Goal: Check status: Check status

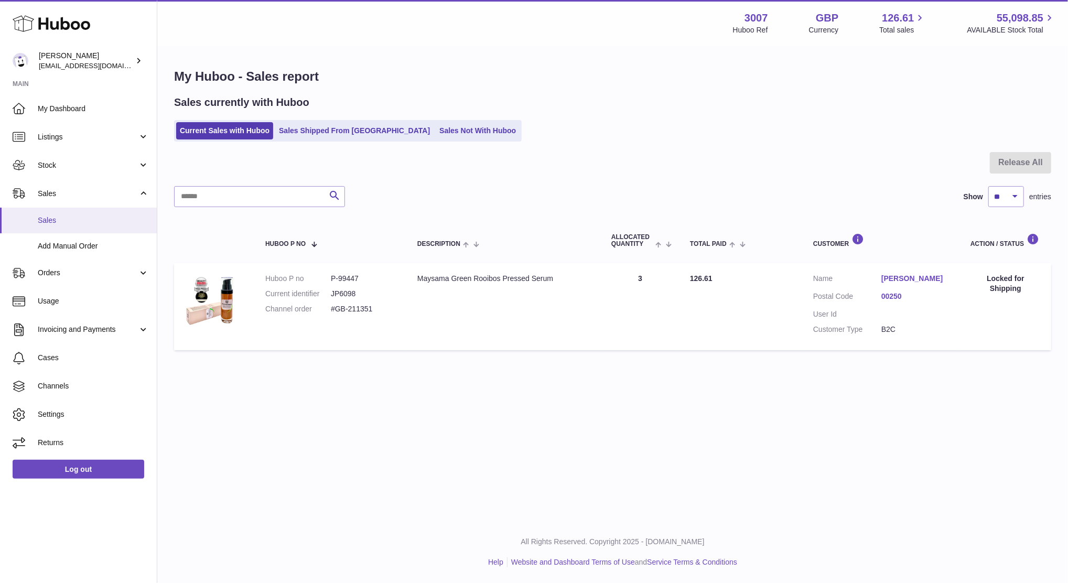
click at [65, 216] on span "Sales" at bounding box center [93, 221] width 111 height 10
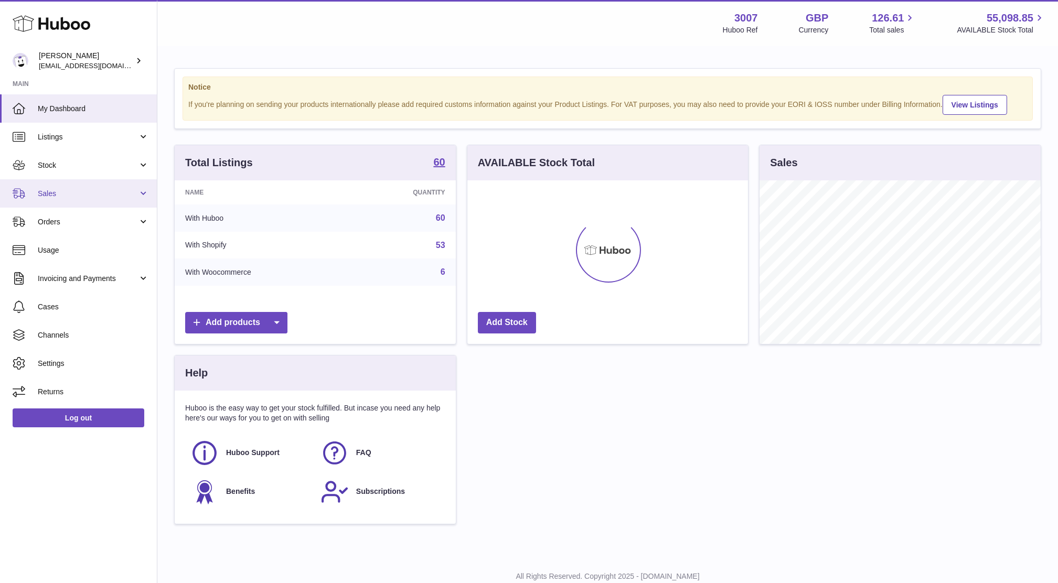
scroll to position [163, 281]
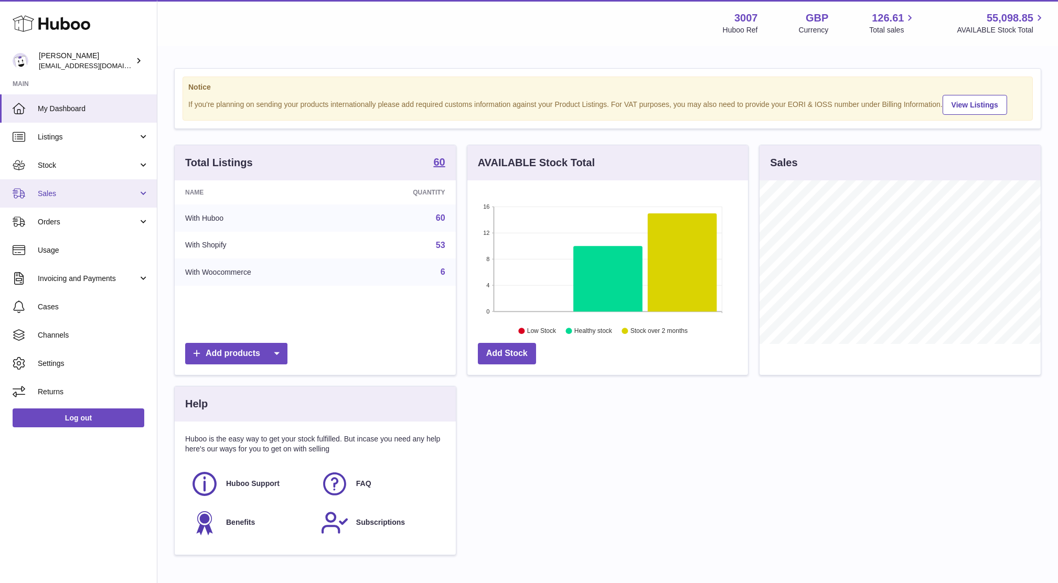
click at [71, 196] on span "Sales" at bounding box center [88, 194] width 100 height 10
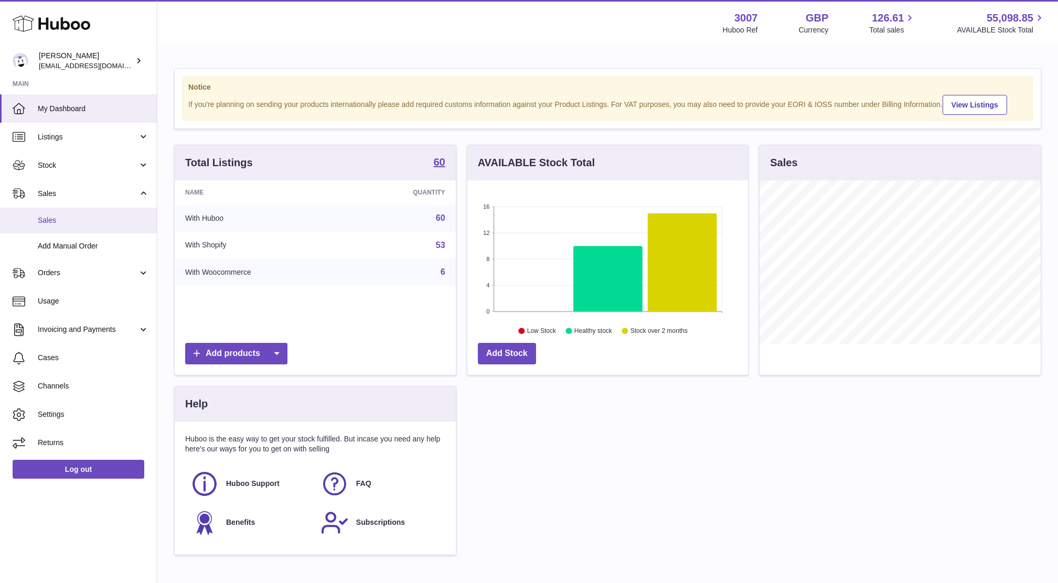
click at [51, 224] on span "Sales" at bounding box center [93, 221] width 111 height 10
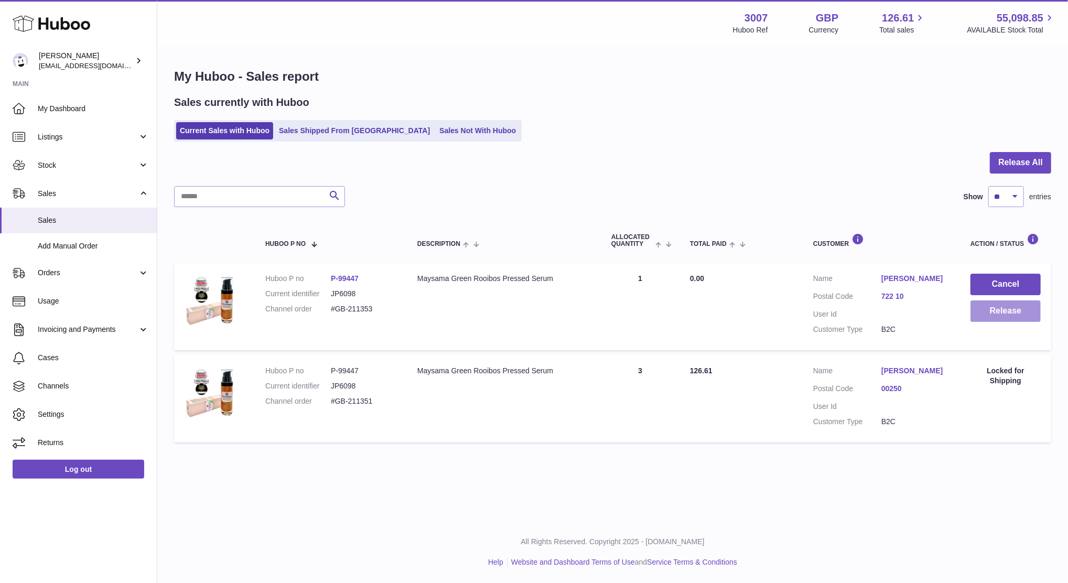
click at [1021, 316] on button "Release" at bounding box center [1006, 312] width 70 height 22
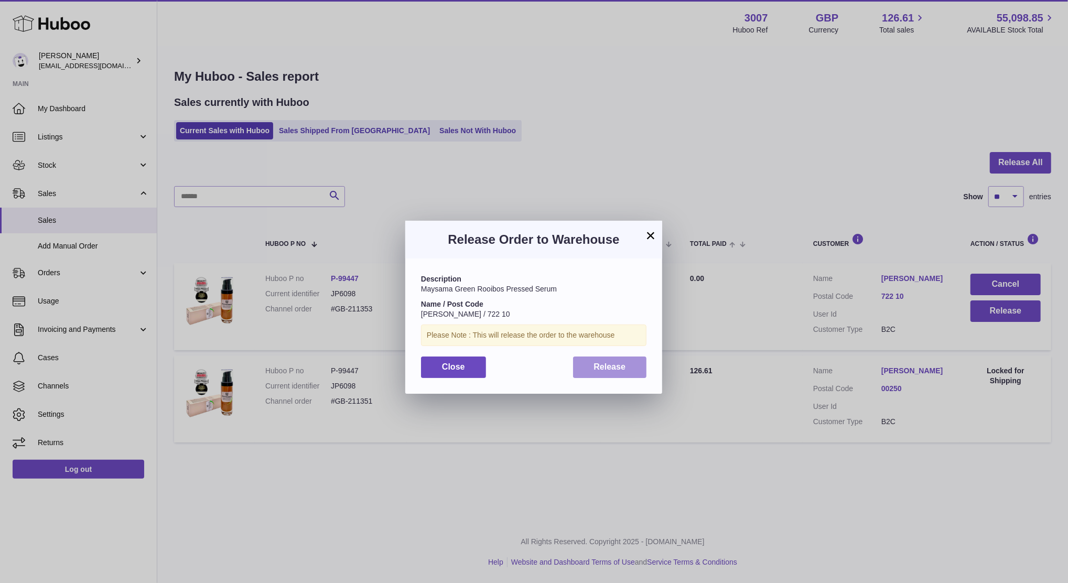
click at [612, 370] on span "Release" at bounding box center [610, 366] width 32 height 9
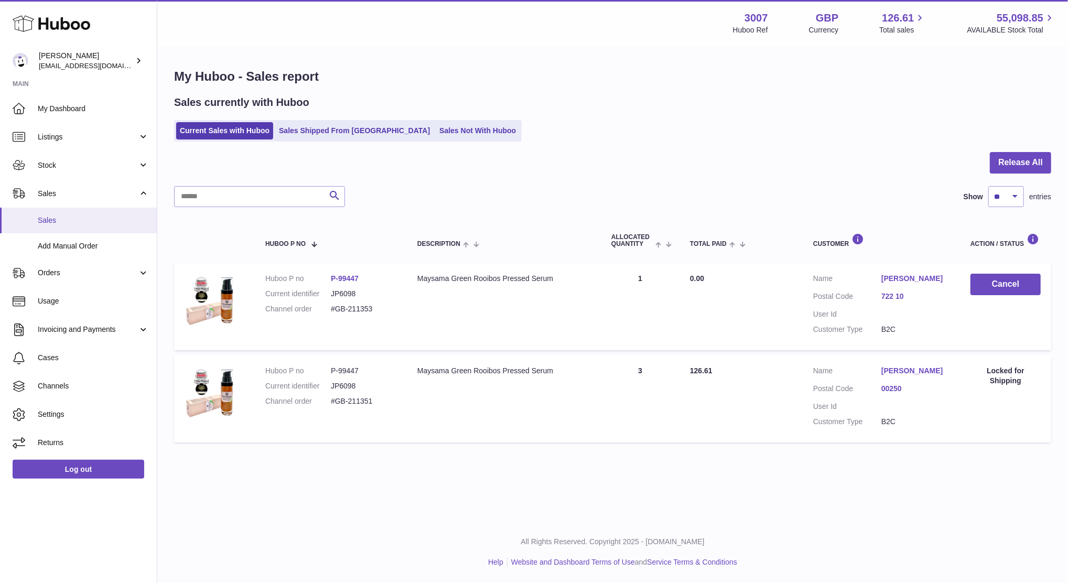
click at [55, 220] on span "Sales" at bounding box center [93, 221] width 111 height 10
click at [40, 225] on link "Sales" at bounding box center [78, 221] width 157 height 26
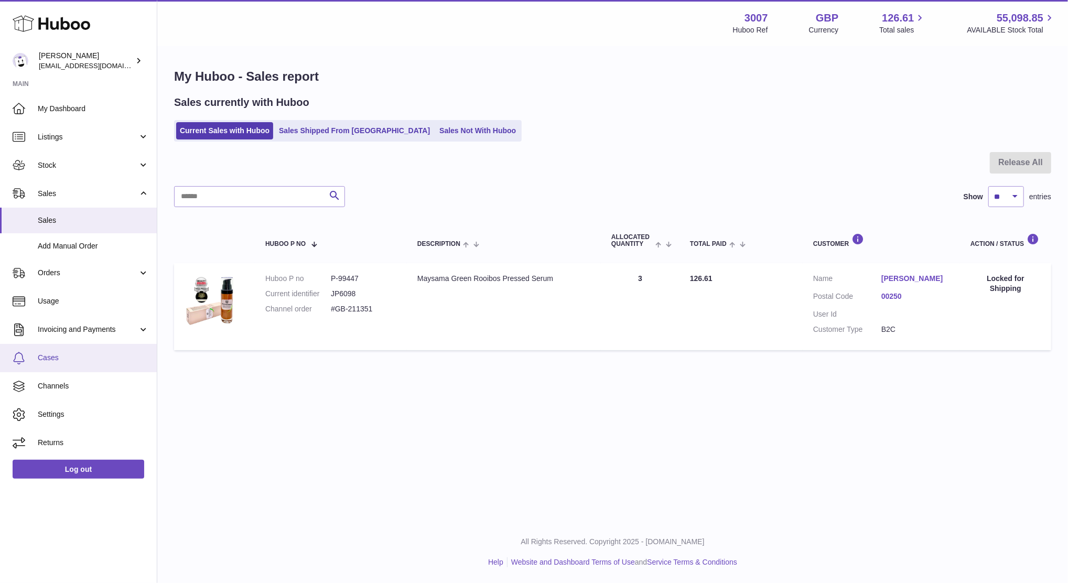
click at [45, 362] on link "Cases" at bounding box center [78, 358] width 157 height 28
click at [313, 123] on link "Sales Shipped From [GEOGRAPHIC_DATA]" at bounding box center [354, 130] width 158 height 17
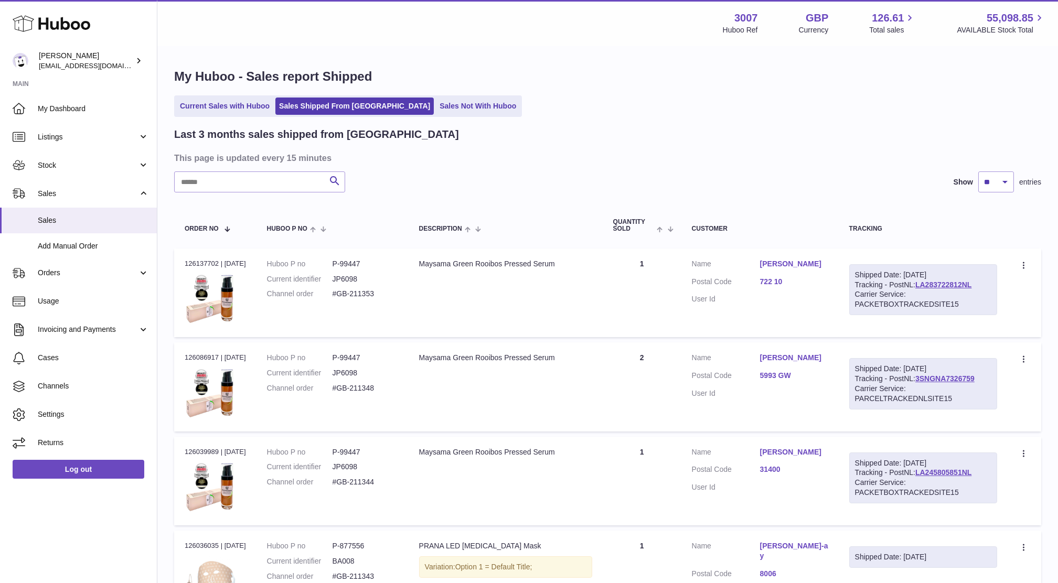
click at [247, 115] on ul "Current Sales with Huboo Sales Shipped From Huboo Sales Not With Huboo" at bounding box center [348, 106] width 348 height 22
click at [230, 100] on link "Current Sales with Huboo" at bounding box center [224, 106] width 97 height 17
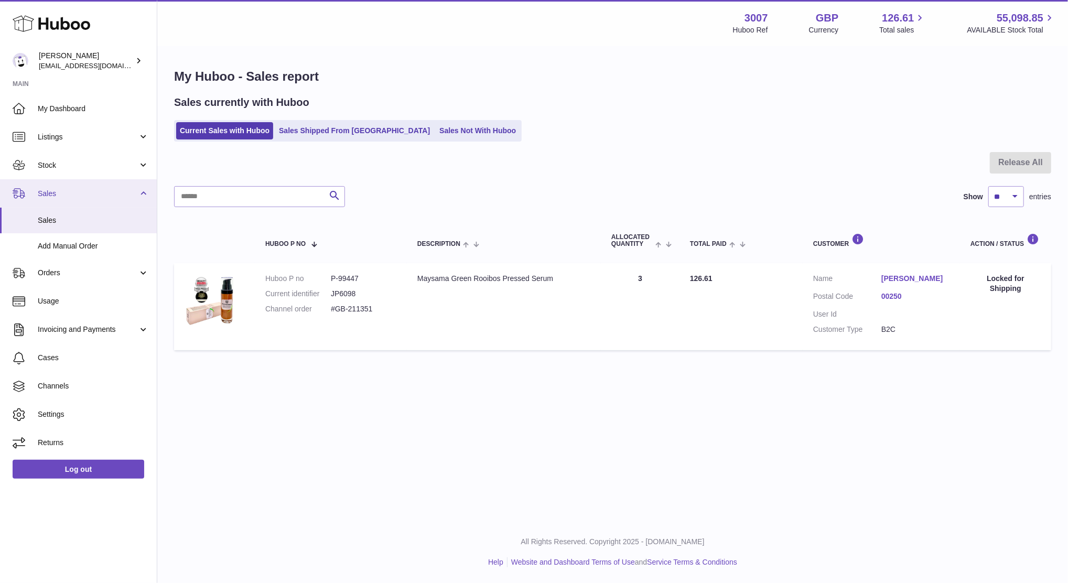
click at [51, 185] on link "Sales" at bounding box center [78, 193] width 157 height 28
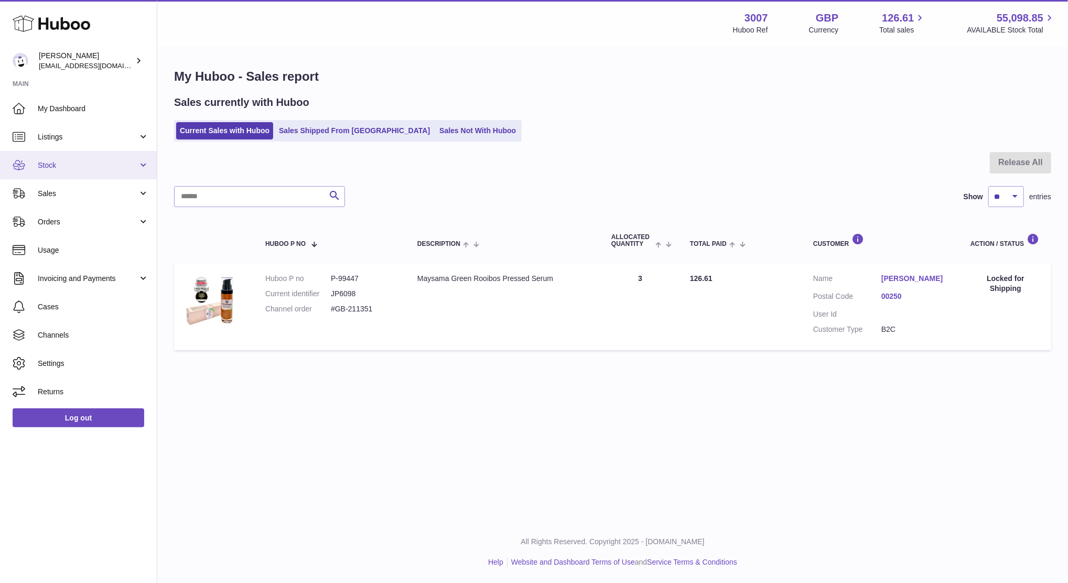
click at [47, 164] on span "Stock" at bounding box center [88, 165] width 100 height 10
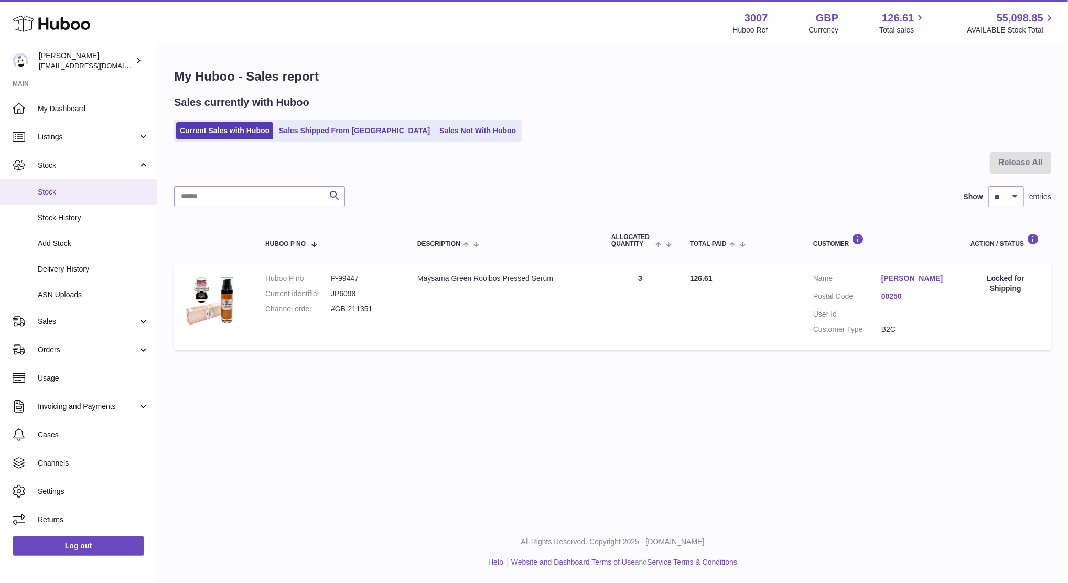
click at [51, 189] on span "Stock" at bounding box center [93, 192] width 111 height 10
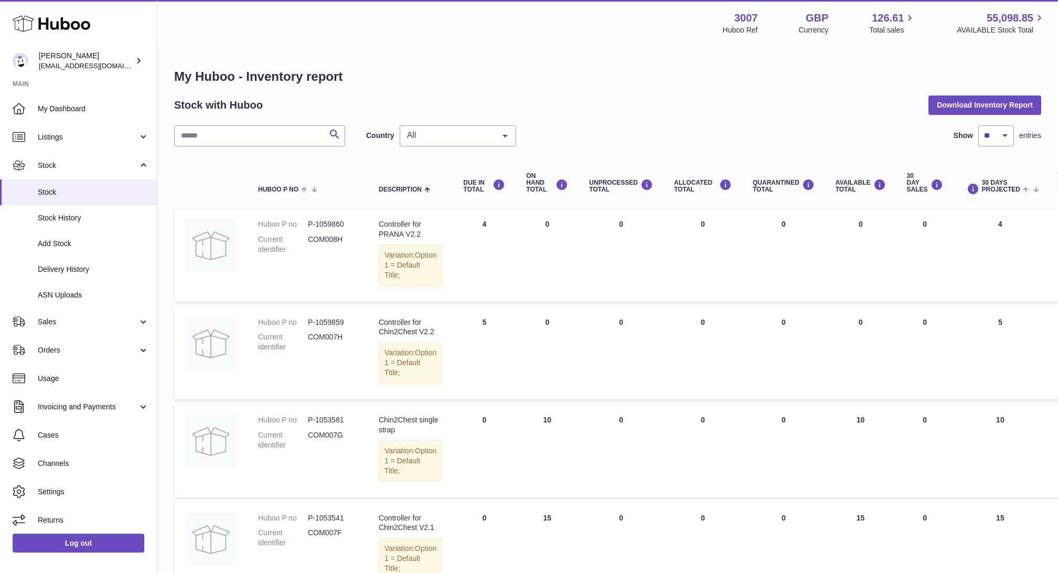
click at [445, 145] on div "All" at bounding box center [458, 135] width 116 height 21
click at [453, 191] on span "NL" at bounding box center [457, 198] width 115 height 21
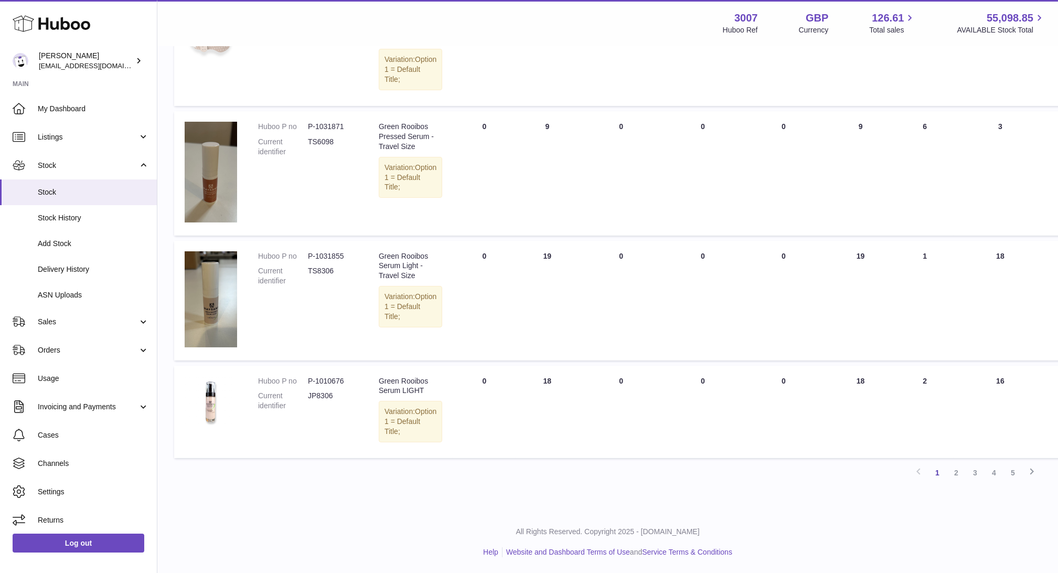
scroll to position [909, 0]
click at [956, 474] on link "2" at bounding box center [956, 472] width 19 height 19
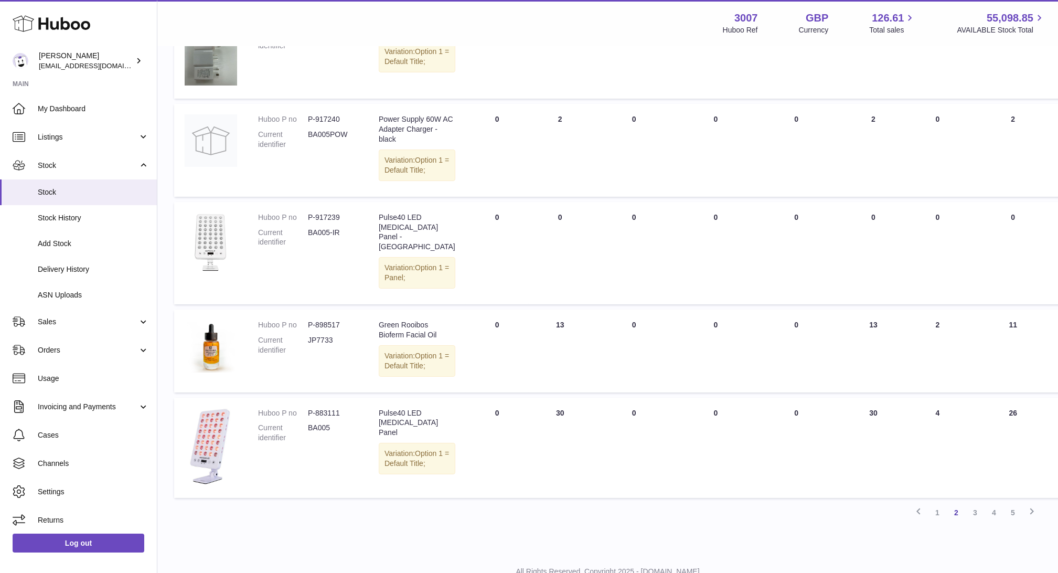
scroll to position [920, 0]
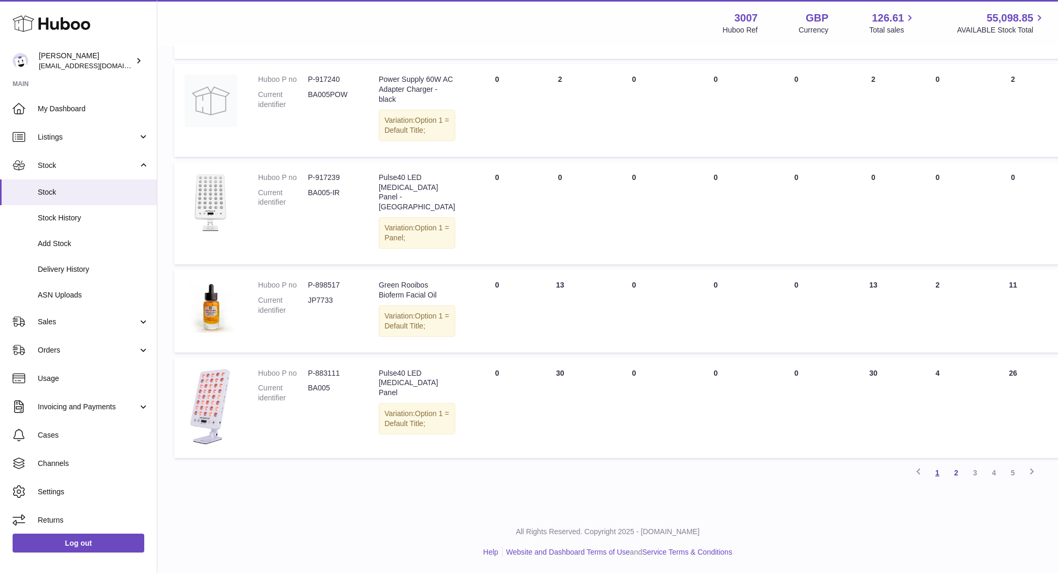
click at [936, 472] on link "1" at bounding box center [937, 472] width 19 height 19
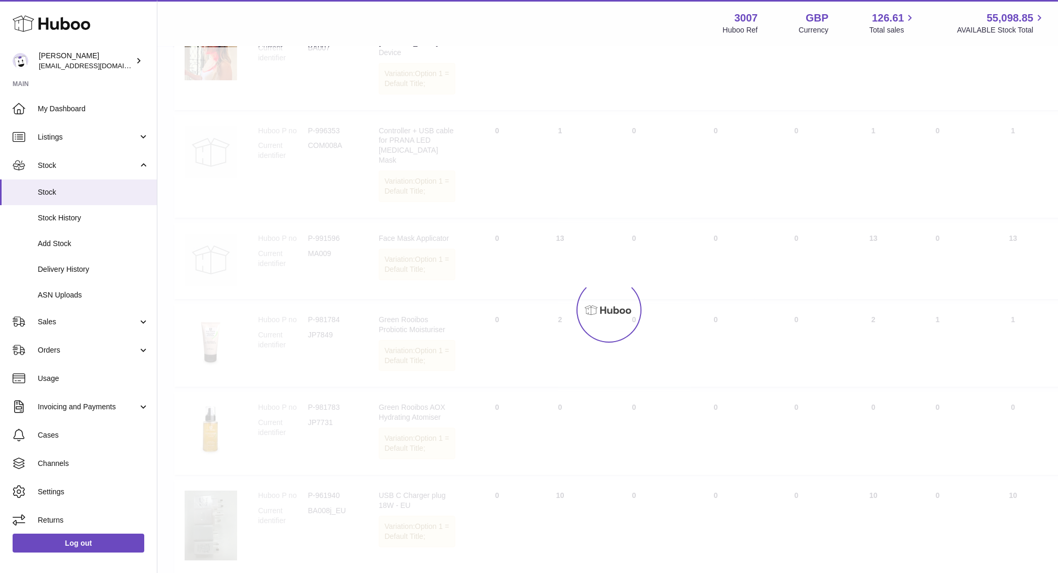
scroll to position [47, 0]
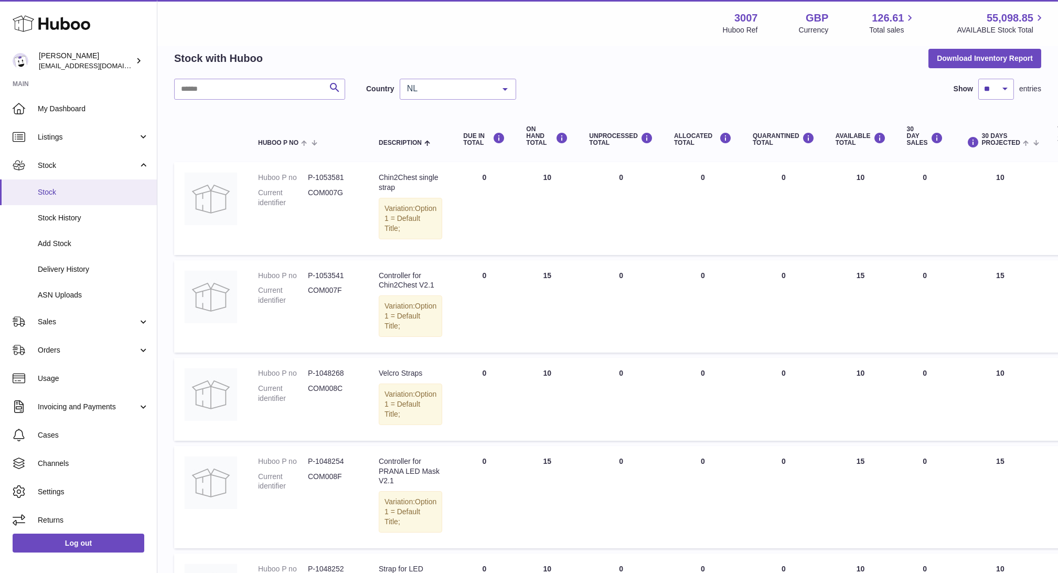
click at [52, 191] on span "Stock" at bounding box center [93, 192] width 111 height 10
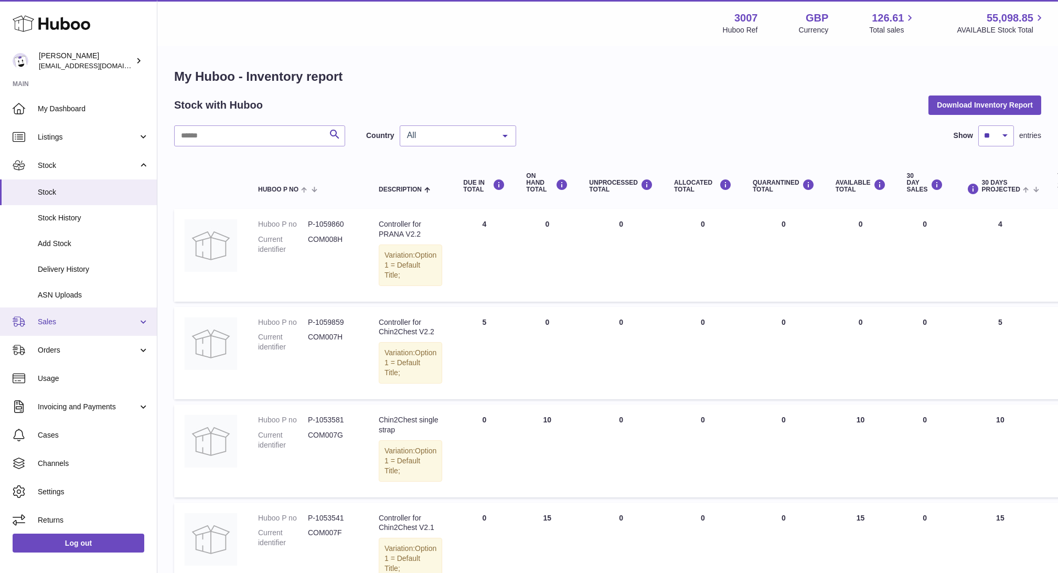
click at [57, 327] on link "Sales" at bounding box center [78, 321] width 157 height 28
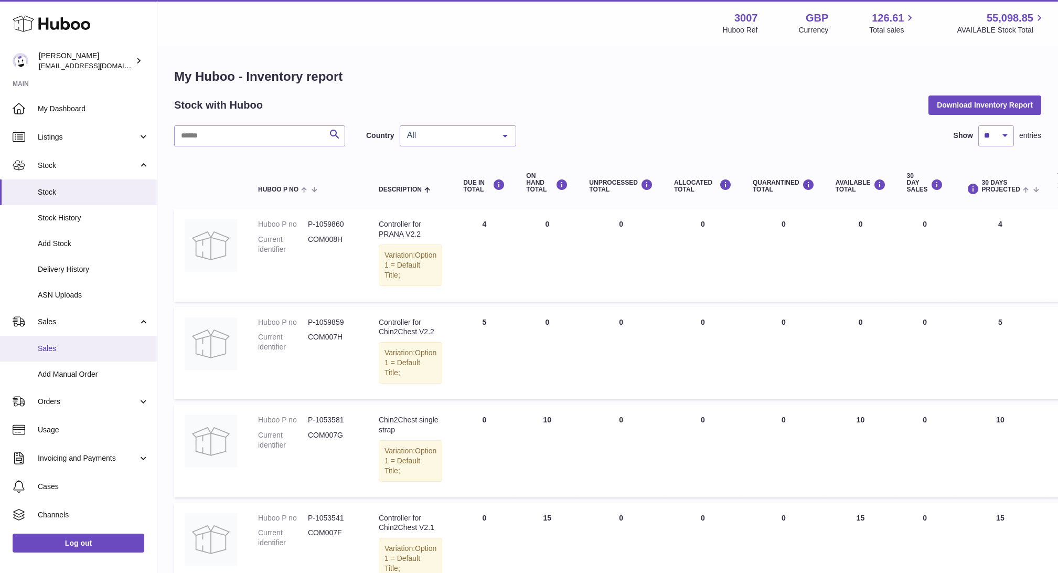
click at [62, 346] on span "Sales" at bounding box center [93, 349] width 111 height 10
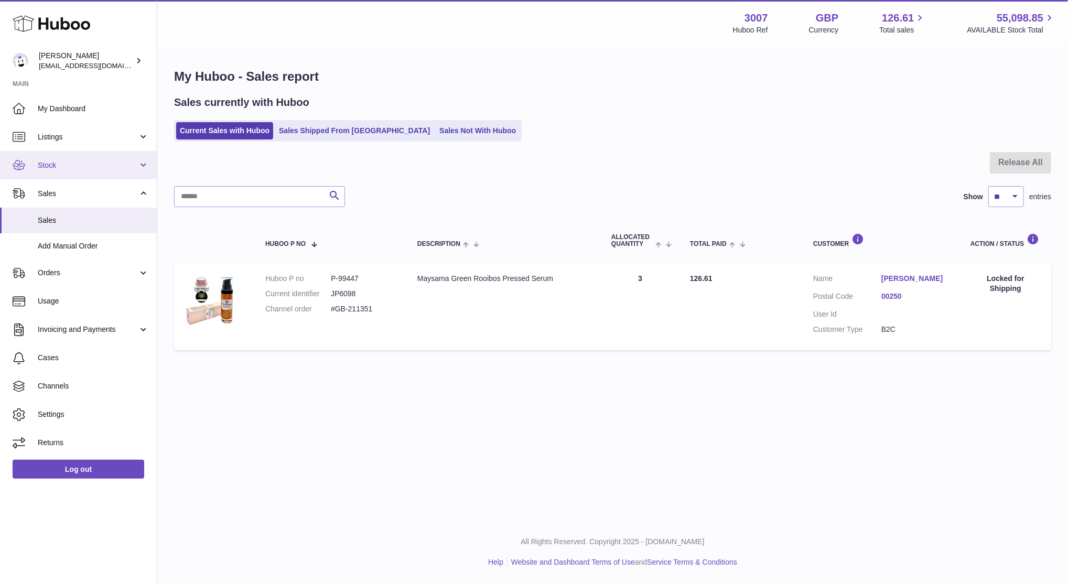
click at [51, 170] on link "Stock" at bounding box center [78, 165] width 157 height 28
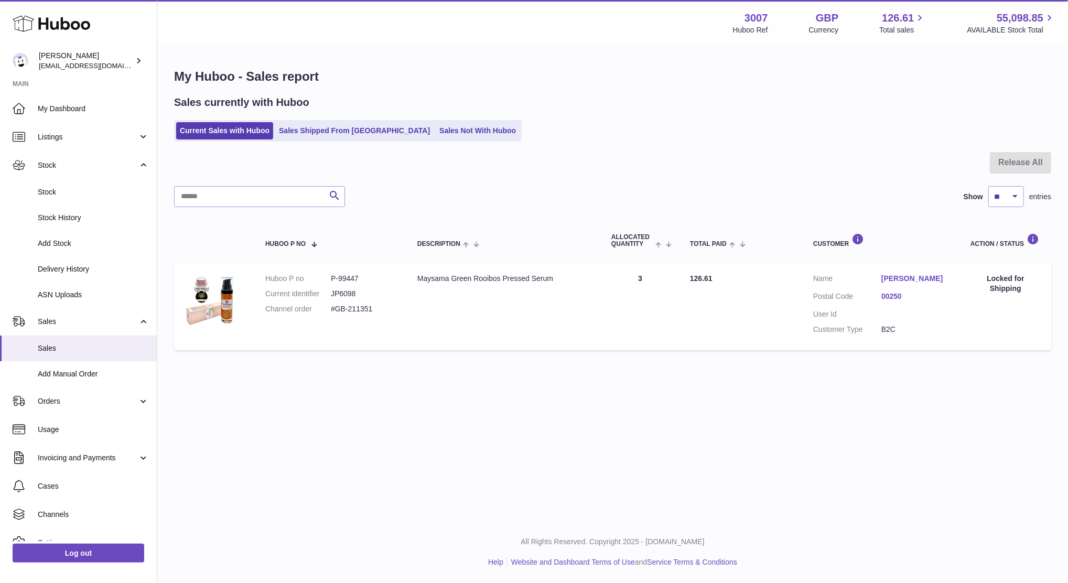
click at [901, 294] on link "00250" at bounding box center [916, 297] width 68 height 10
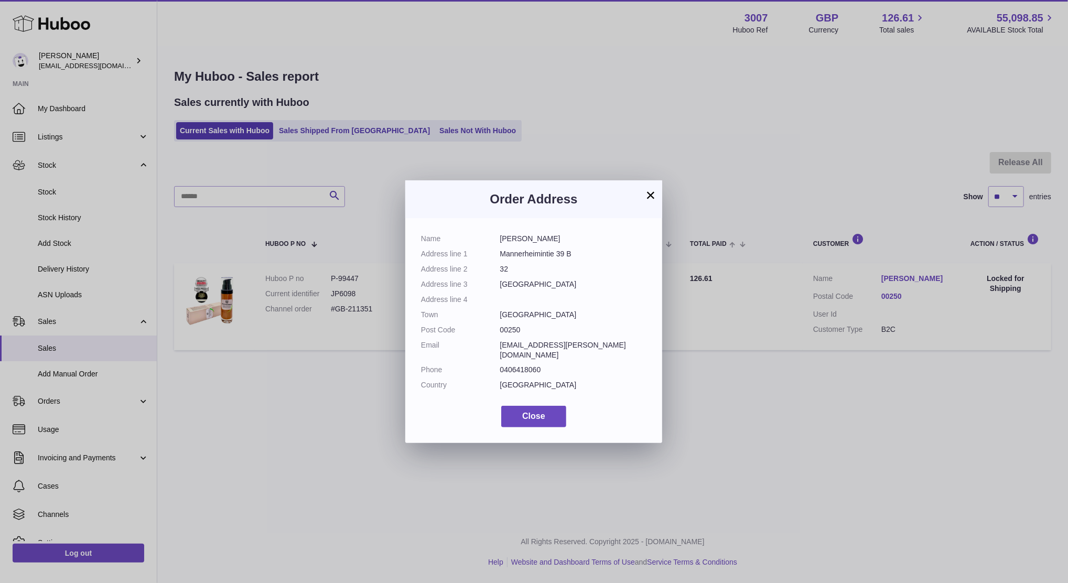
click at [747, 209] on div "× Order Address Name Salla [PERSON_NAME] Address line 1 [GEOGRAPHIC_DATA] 39 B …" at bounding box center [534, 307] width 1068 height 583
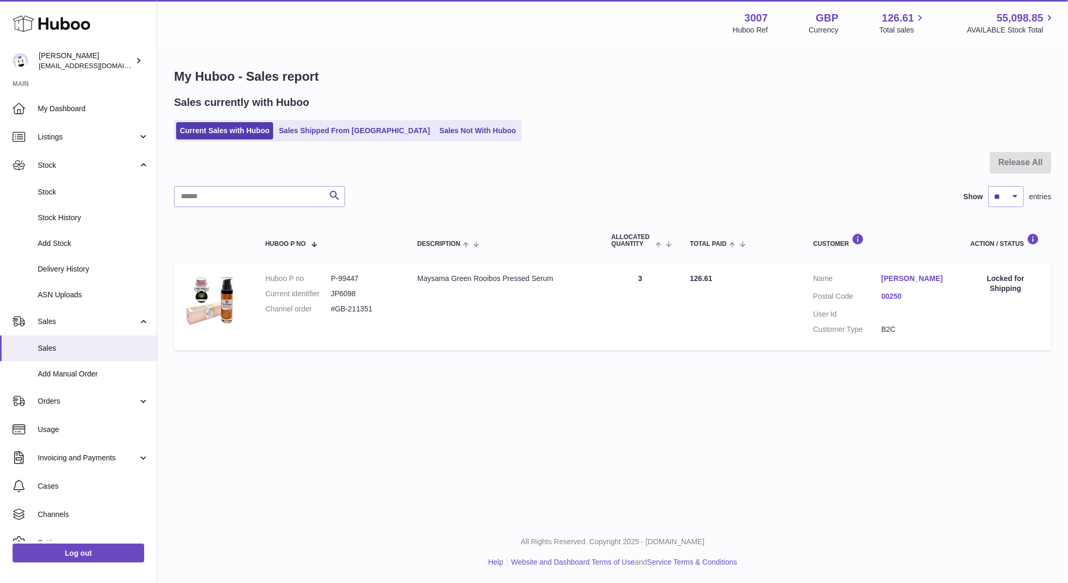
click at [338, 116] on div "Sales currently with Huboo Current Sales with Huboo Sales Shipped From [GEOGRAP…" at bounding box center [612, 118] width 877 height 46
click at [436, 126] on link "Sales Not With Huboo" at bounding box center [478, 130] width 84 height 17
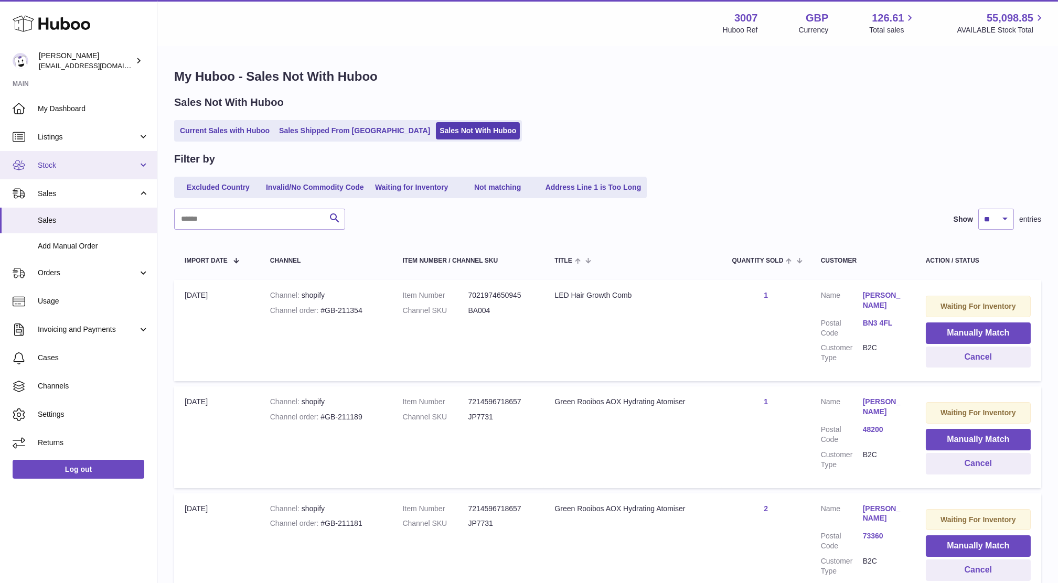
click at [71, 160] on span "Stock" at bounding box center [88, 165] width 100 height 10
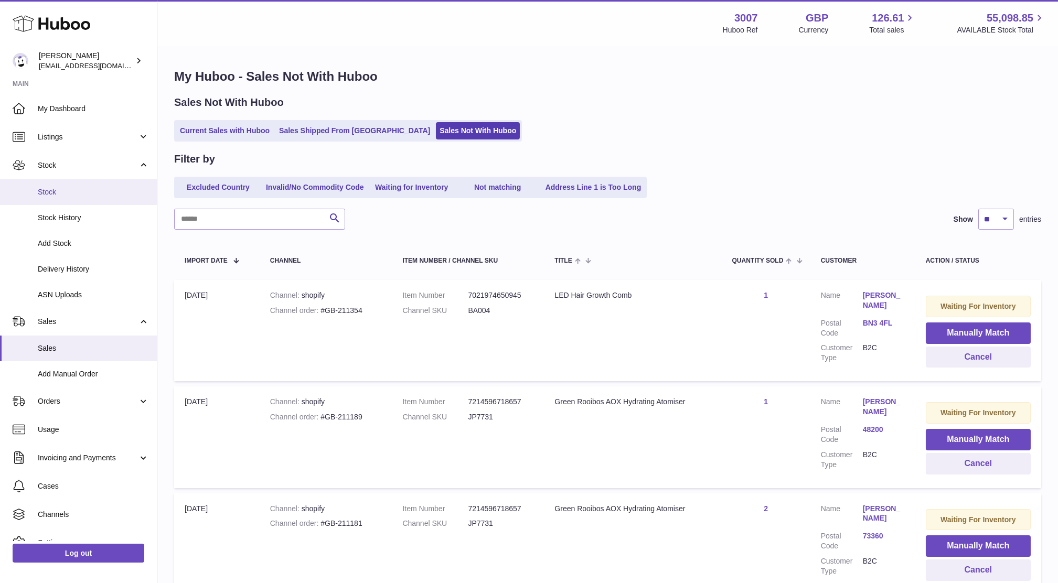
click at [59, 179] on link "Stock" at bounding box center [78, 192] width 157 height 26
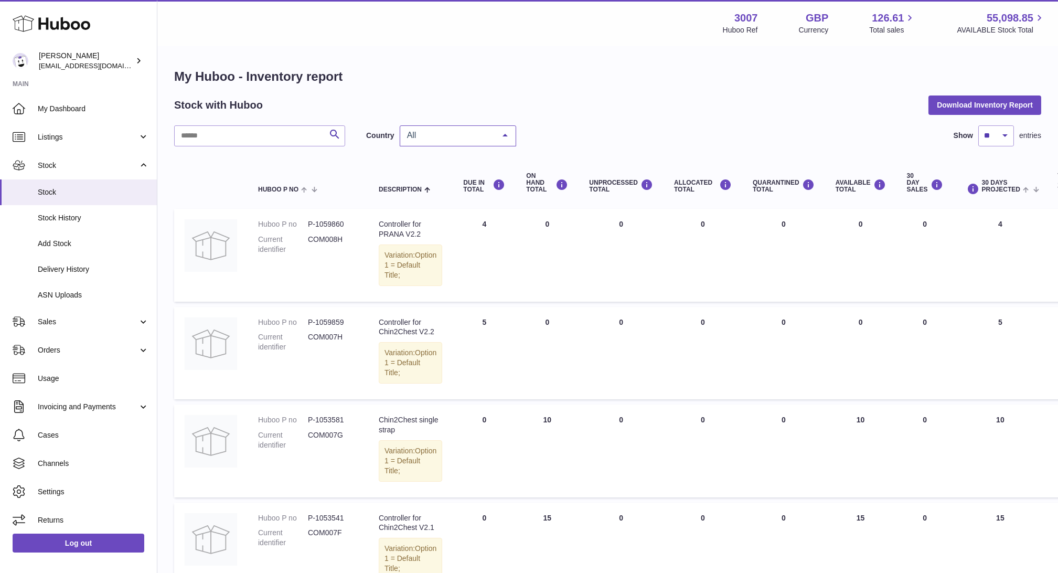
click at [409, 140] on span "All" at bounding box center [449, 135] width 90 height 10
click at [438, 200] on span "NL" at bounding box center [457, 198] width 115 height 21
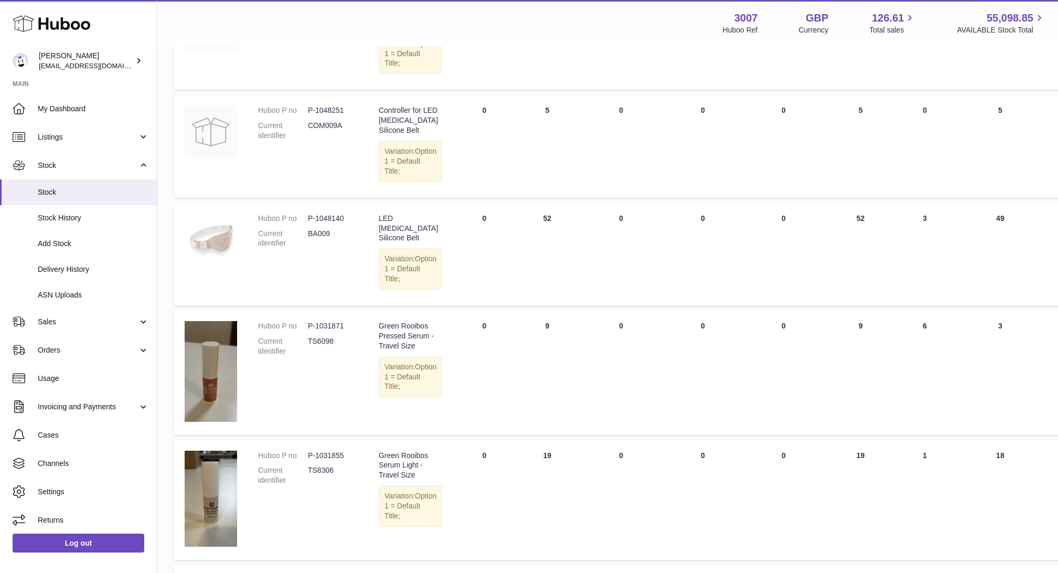
scroll to position [909, 0]
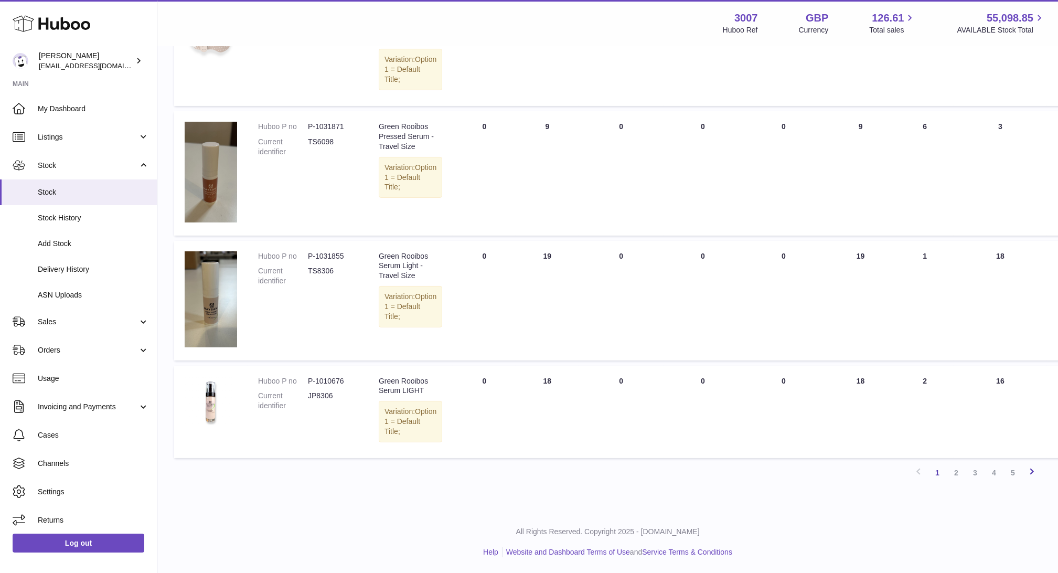
click at [1023, 470] on link "Next" at bounding box center [1031, 472] width 19 height 19
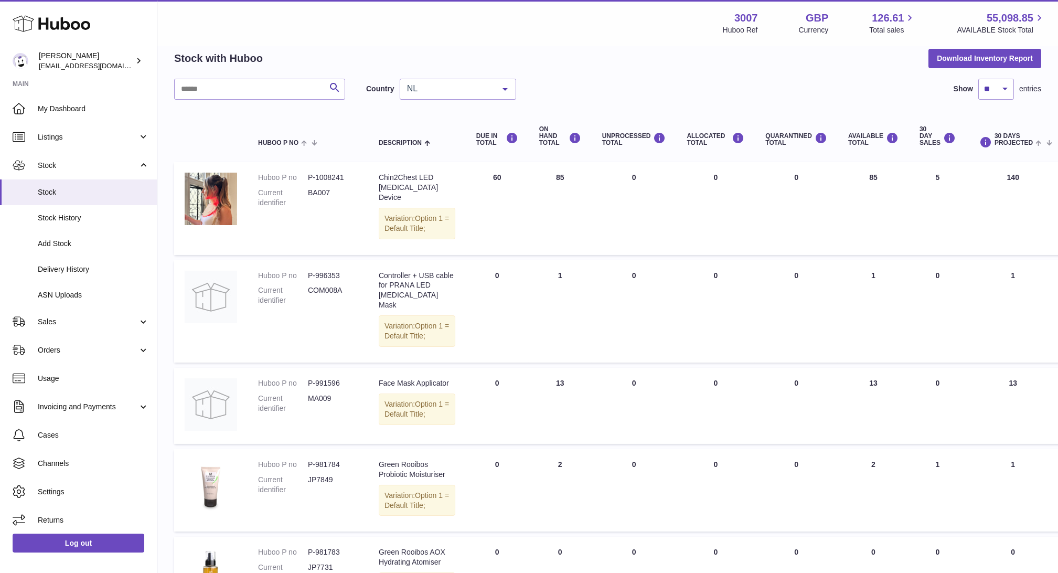
scroll to position [920, 0]
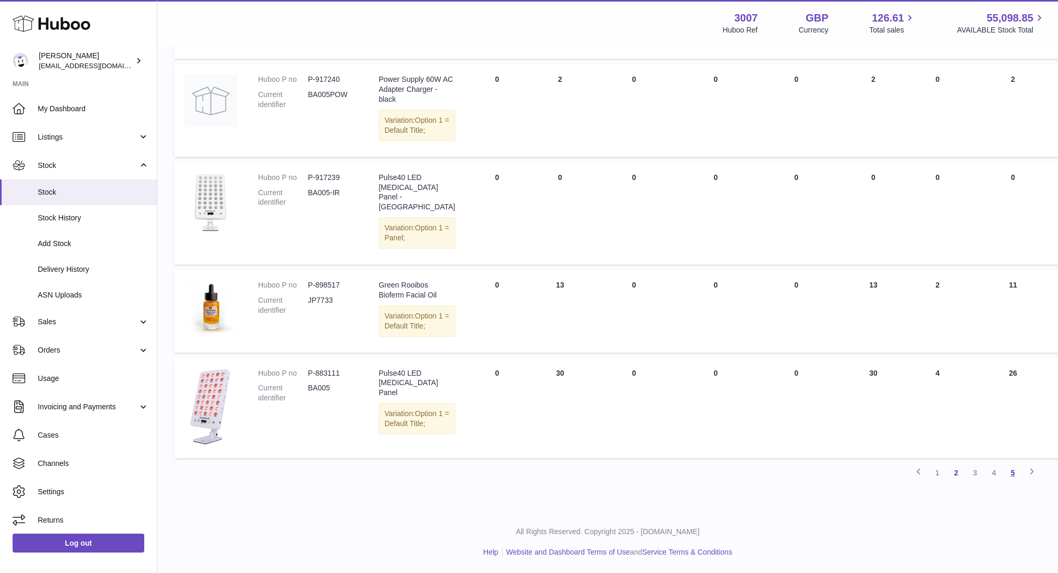
click at [1014, 477] on link "5" at bounding box center [1012, 472] width 19 height 19
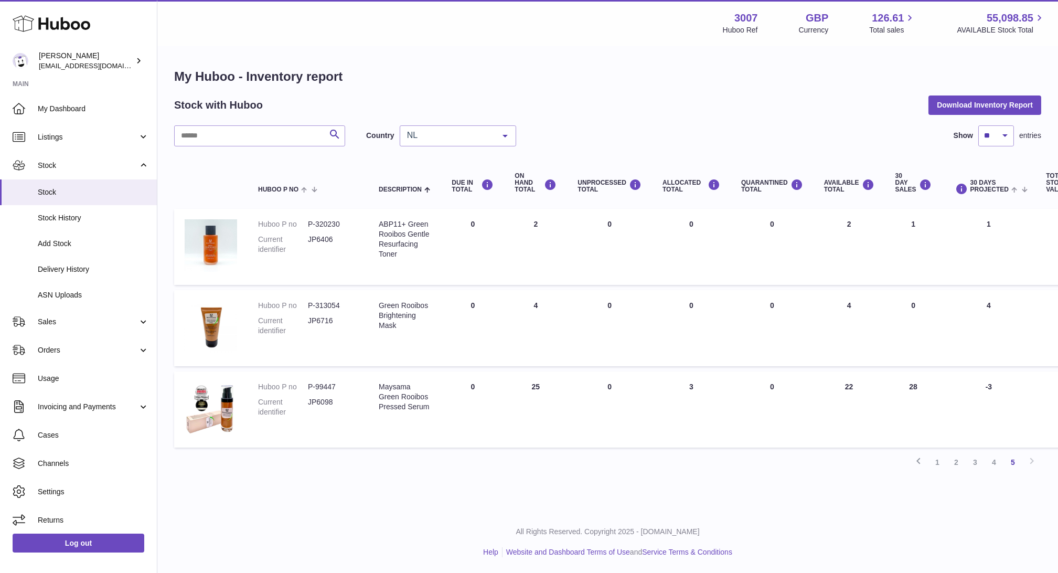
scroll to position [10, 0]
drag, startPoint x: 927, startPoint y: 382, endPoint x: 825, endPoint y: 379, distance: 102.3
click at [825, 379] on tr "Huboo P no P-99447 Current identifier JP6098 Description Maysama Green Rooibos …" at bounding box center [657, 409] width 966 height 76
drag, startPoint x: 825, startPoint y: 379, endPoint x: 781, endPoint y: 387, distance: 44.1
click at [781, 387] on td "QUARANTINED Total 0" at bounding box center [772, 409] width 83 height 76
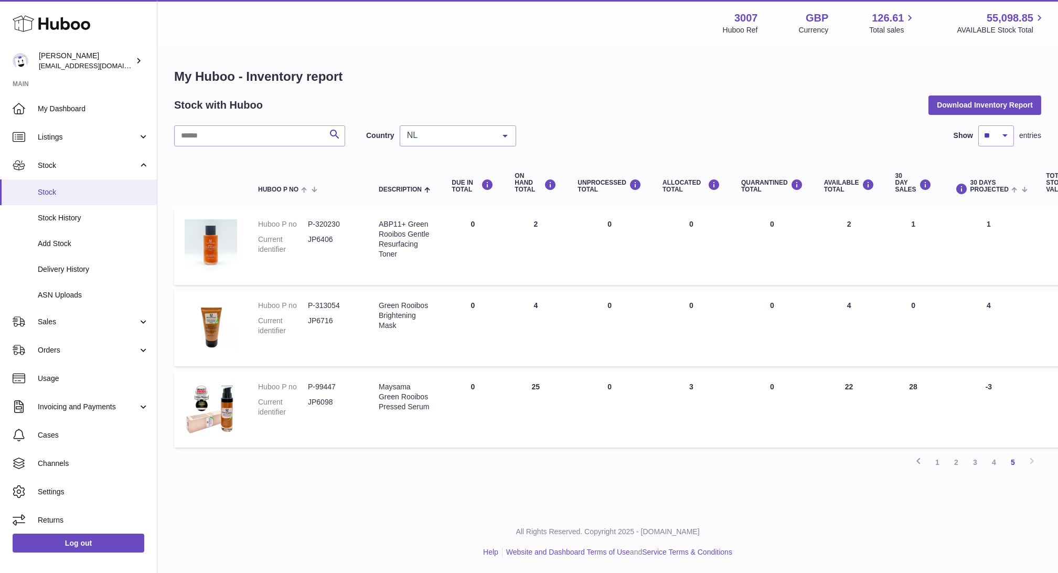
click at [49, 190] on span "Stock" at bounding box center [93, 192] width 111 height 10
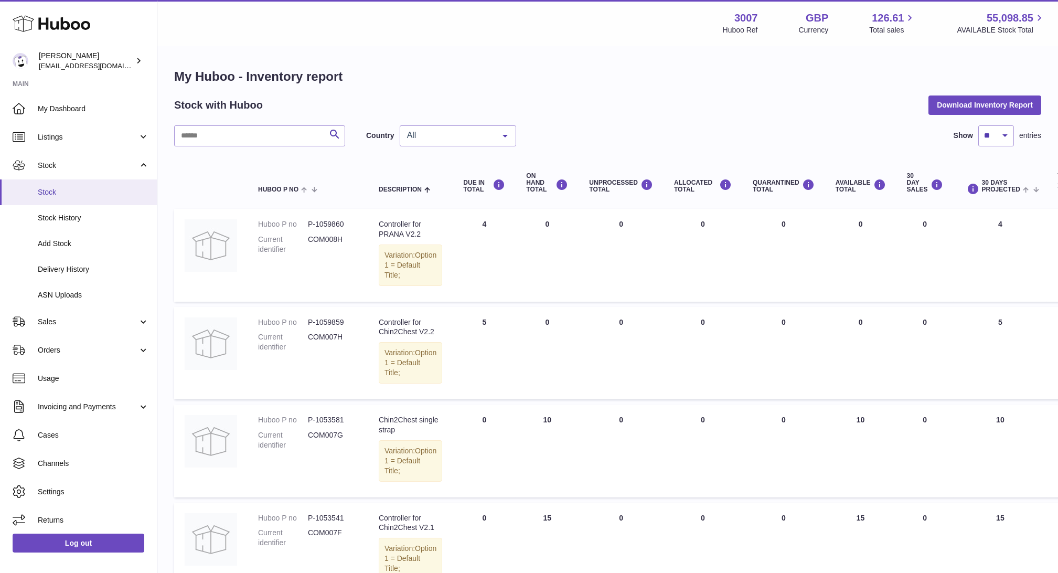
click at [76, 195] on span "Stock" at bounding box center [93, 192] width 111 height 10
click at [38, 327] on link "Sales" at bounding box center [78, 321] width 157 height 28
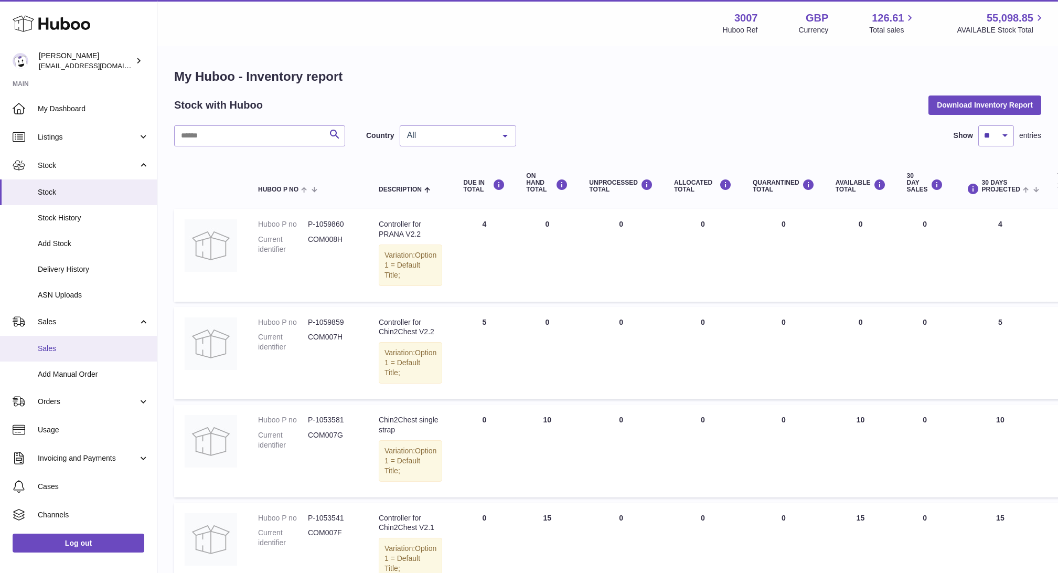
click at [66, 357] on link "Sales" at bounding box center [78, 349] width 157 height 26
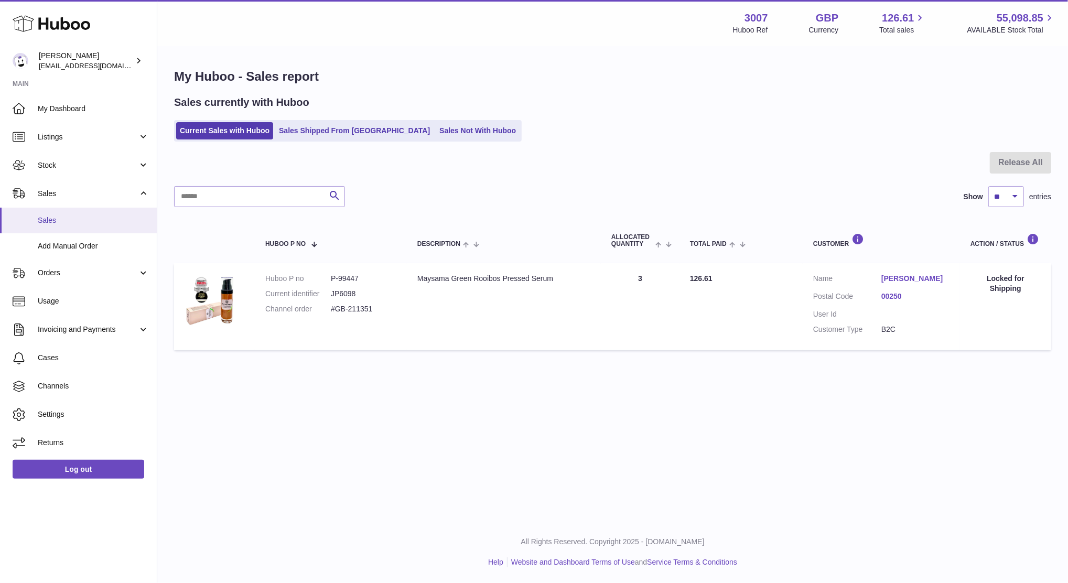
click at [65, 217] on span "Sales" at bounding box center [93, 221] width 111 height 10
click at [55, 221] on span "Sales" at bounding box center [93, 221] width 111 height 10
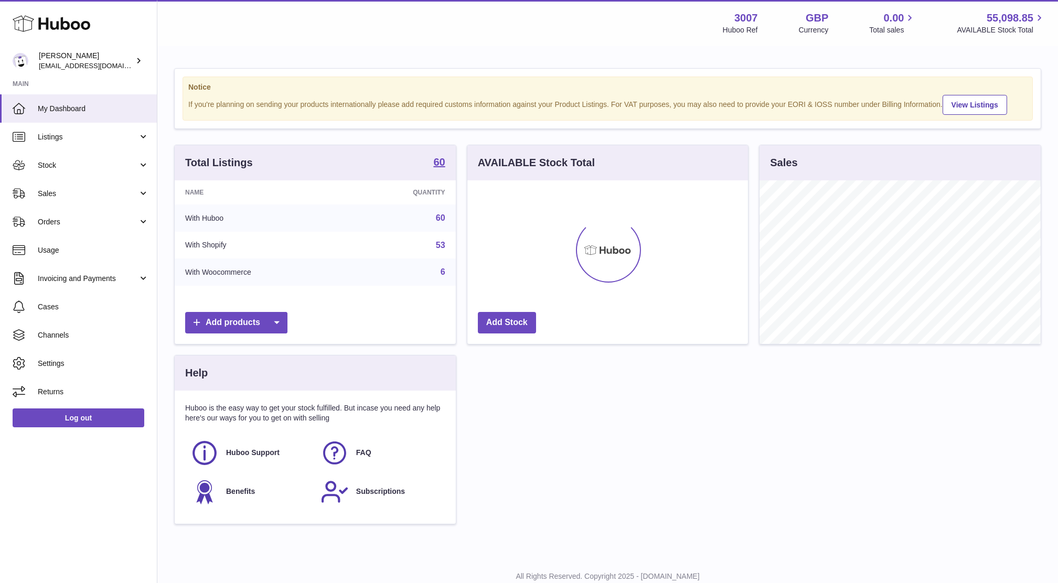
scroll to position [163, 281]
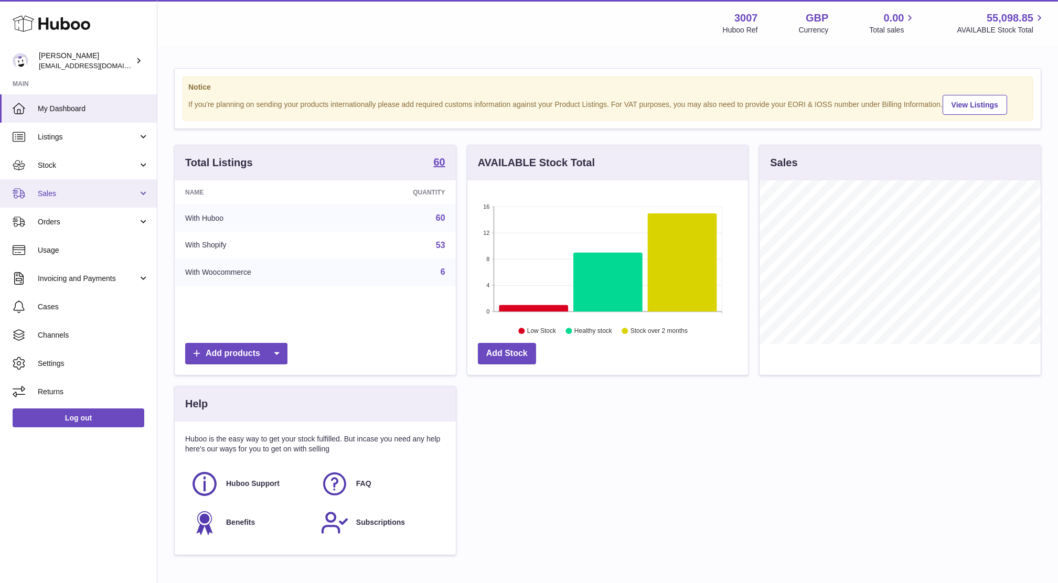
click at [52, 206] on link "Sales" at bounding box center [78, 193] width 157 height 28
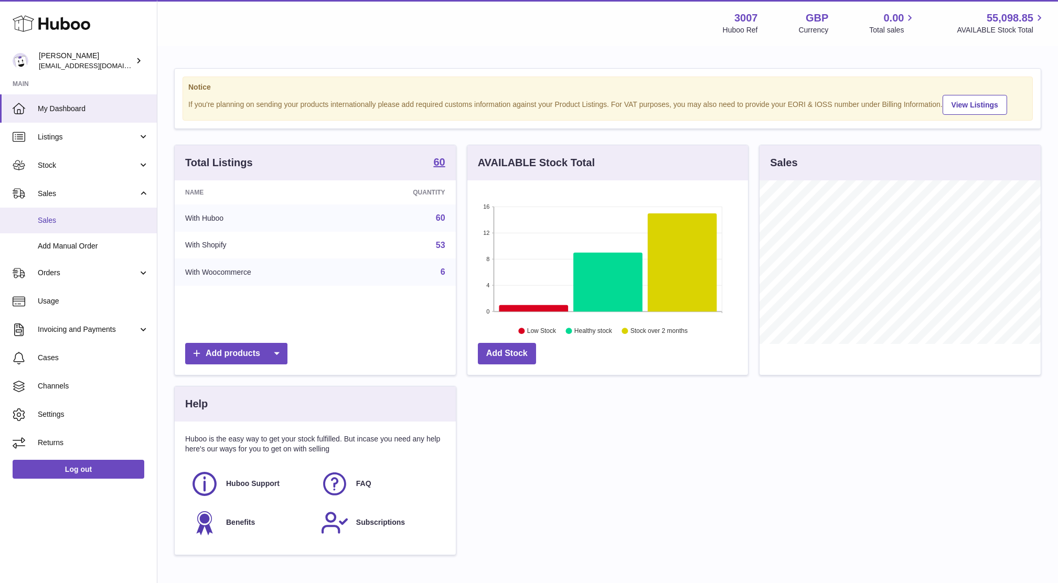
click at [57, 227] on link "Sales" at bounding box center [78, 221] width 157 height 26
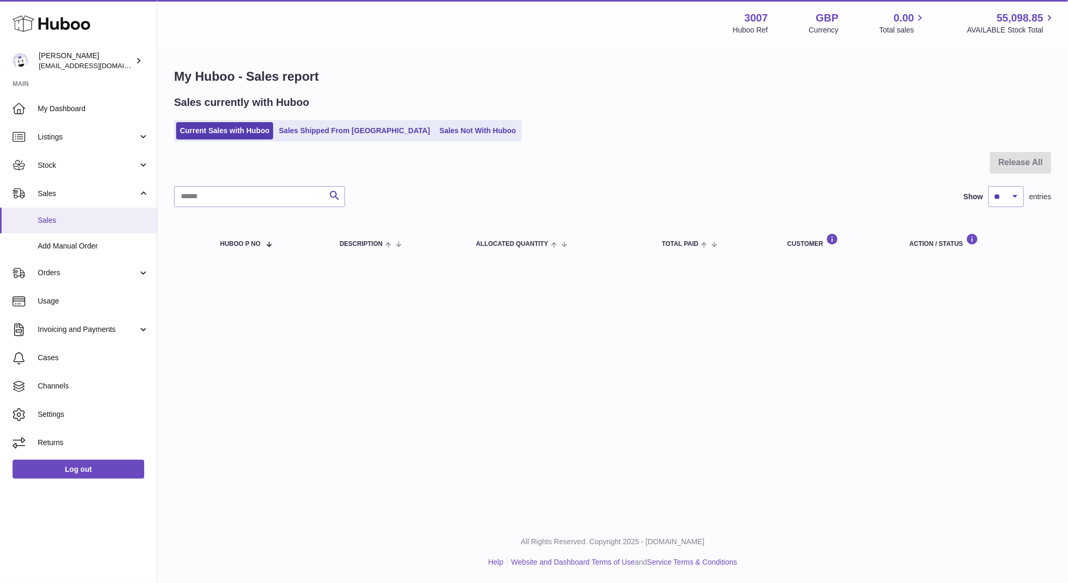
click at [36, 224] on link "Sales" at bounding box center [78, 221] width 157 height 26
click at [58, 219] on span "Sales" at bounding box center [93, 221] width 111 height 10
